Goal: Find specific page/section: Find specific page/section

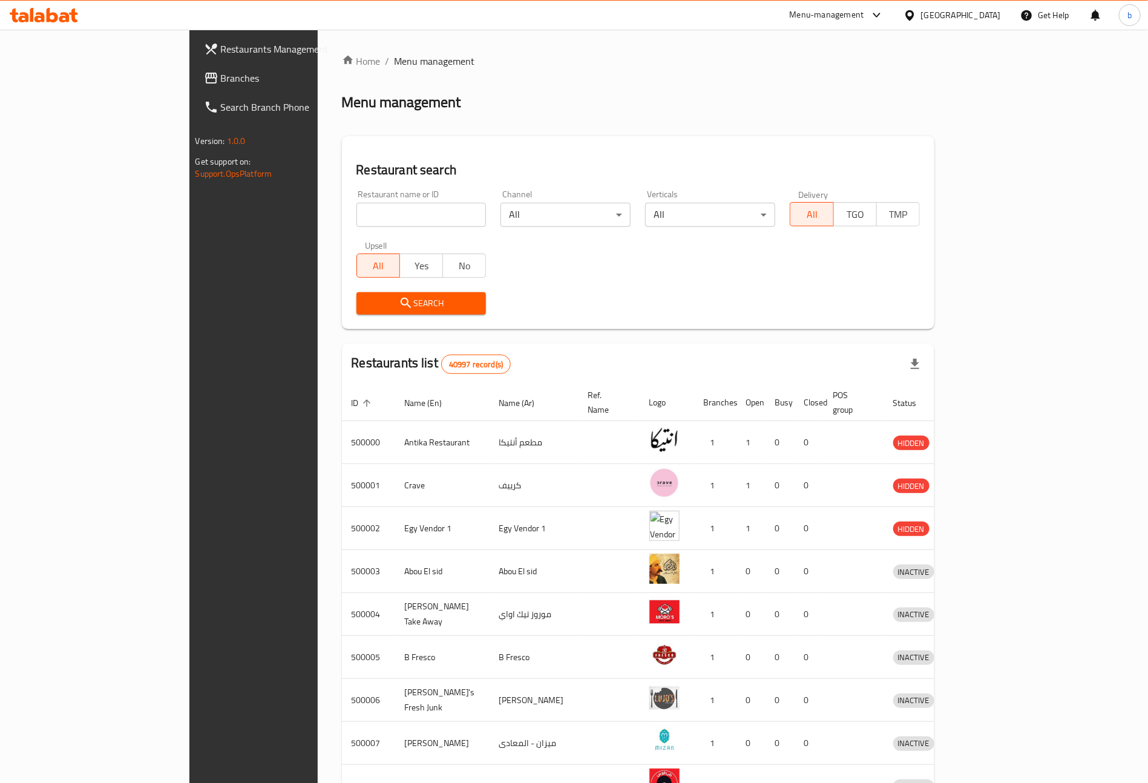
click at [386, 203] on input "search" at bounding box center [422, 215] width 130 height 24
paste input "776509"
type input "776509"
click at [983, 22] on div "[GEOGRAPHIC_DATA]" at bounding box center [961, 14] width 80 height 13
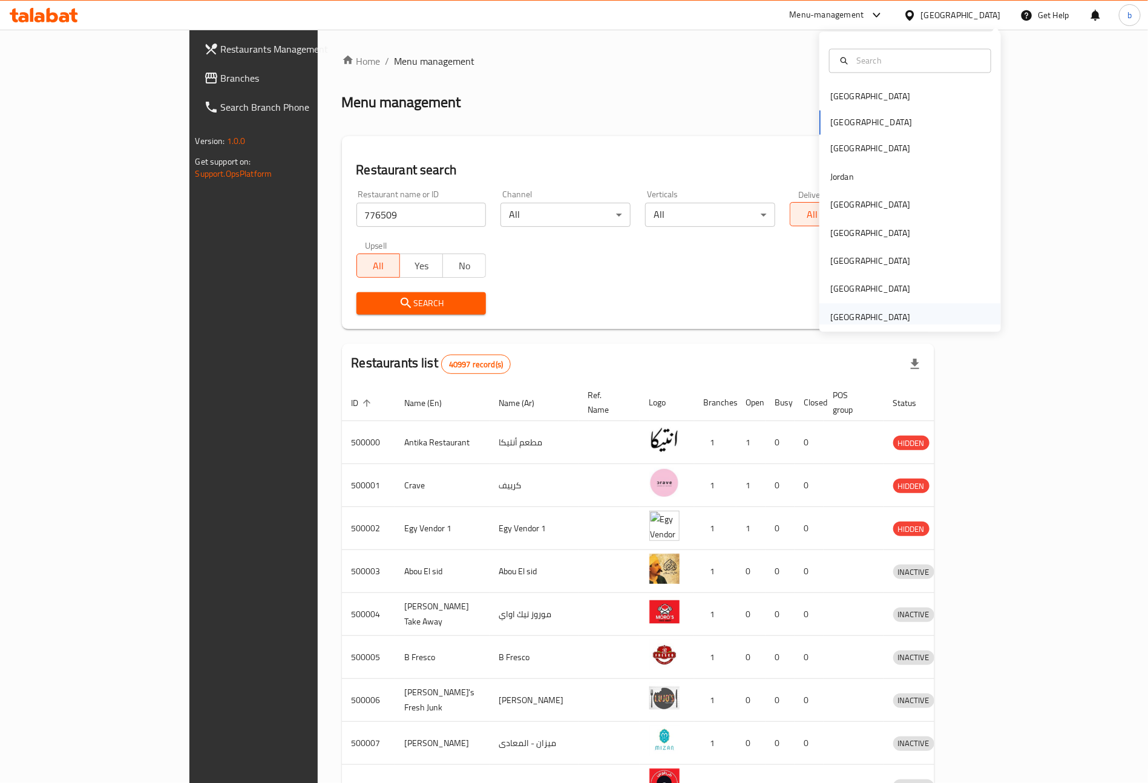
click at [848, 322] on div "[GEOGRAPHIC_DATA]" at bounding box center [870, 317] width 80 height 13
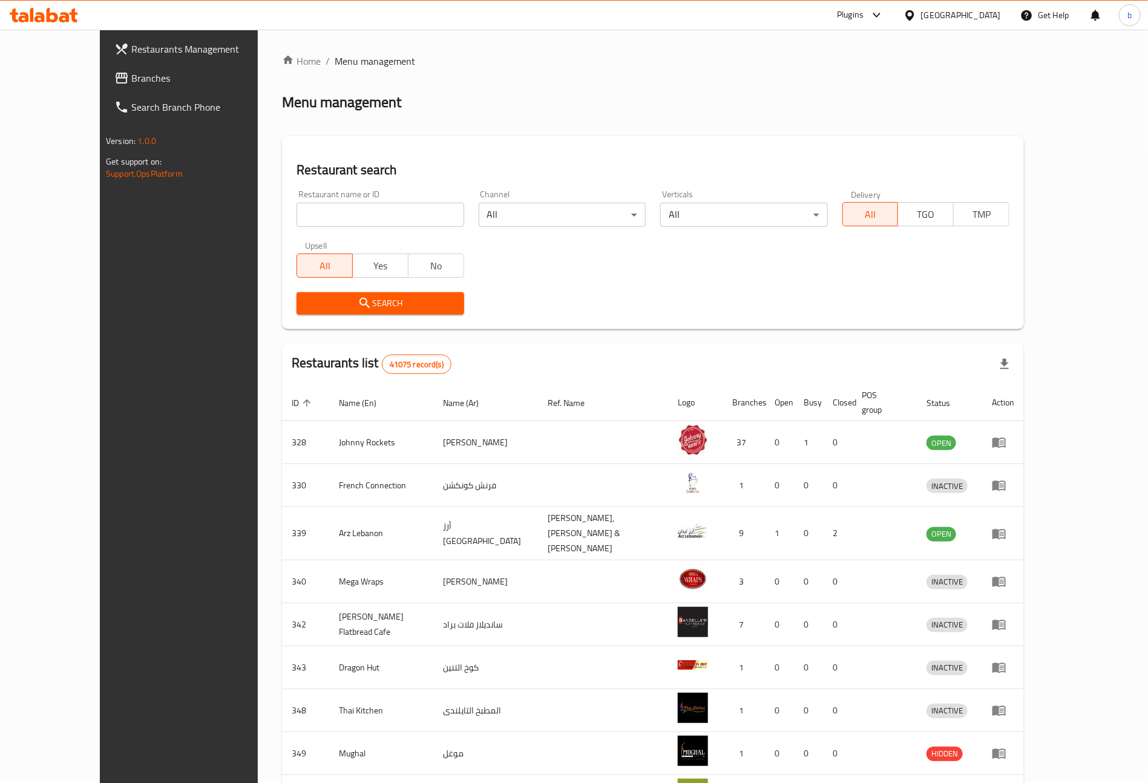
click at [360, 220] on input "search" at bounding box center [380, 215] width 167 height 24
paste input "776509"
type input "776509"
click at [306, 298] on span "Search" at bounding box center [380, 303] width 148 height 15
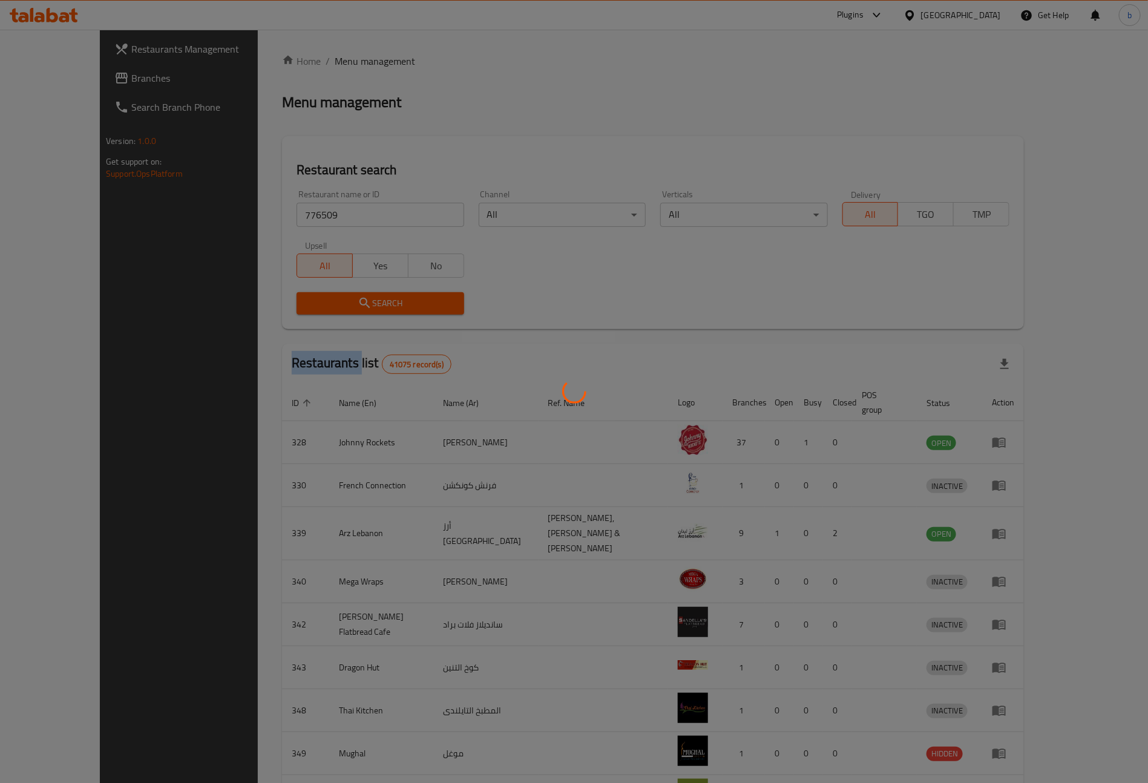
click at [271, 298] on div at bounding box center [574, 391] width 1148 height 783
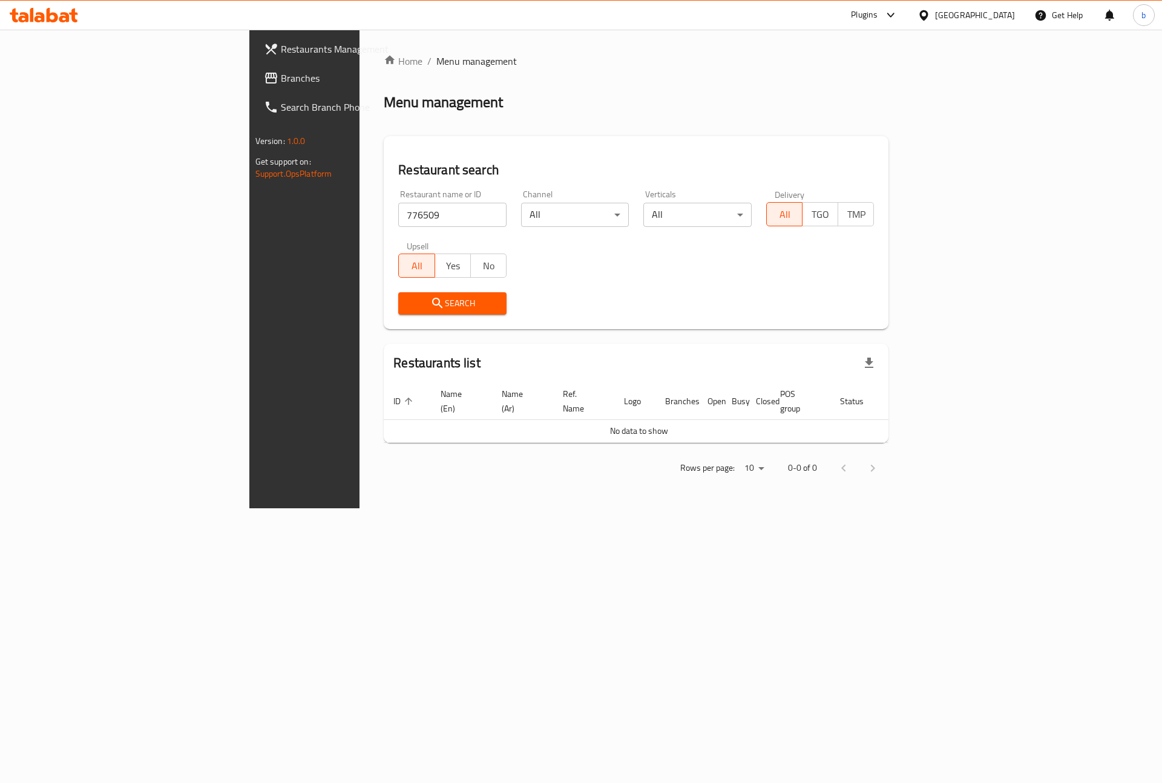
click at [703, 419] on td "No data to show" at bounding box center [639, 430] width 510 height 23
click at [281, 51] on span "Restaurants Management" at bounding box center [357, 49] width 153 height 15
